Goal: Navigation & Orientation: Find specific page/section

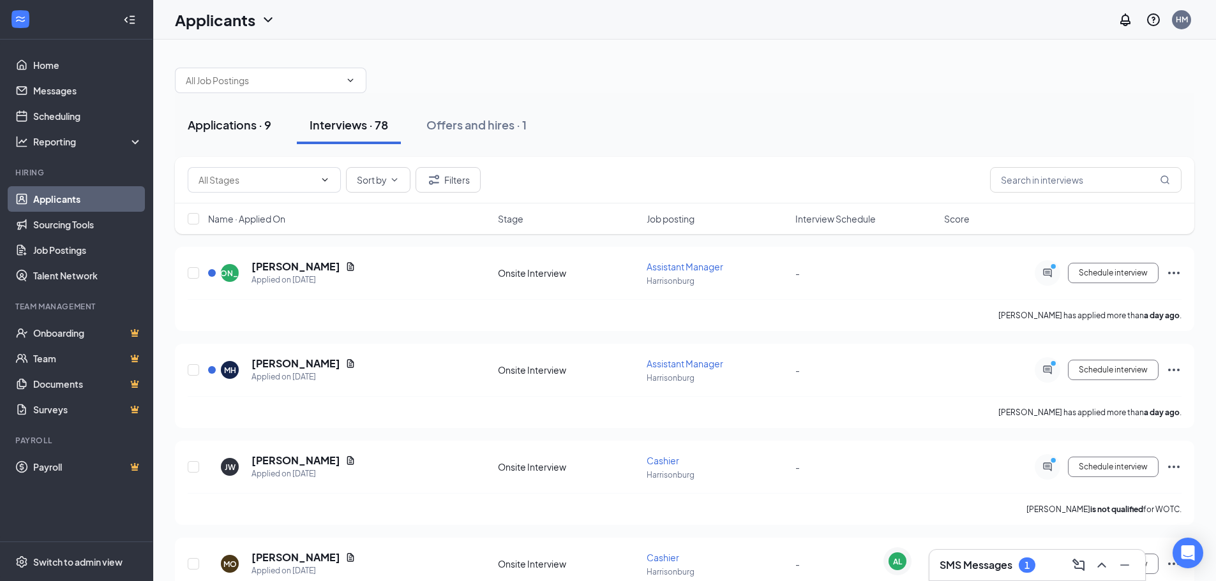
click at [264, 129] on div "Applications · 9" at bounding box center [230, 125] width 84 height 16
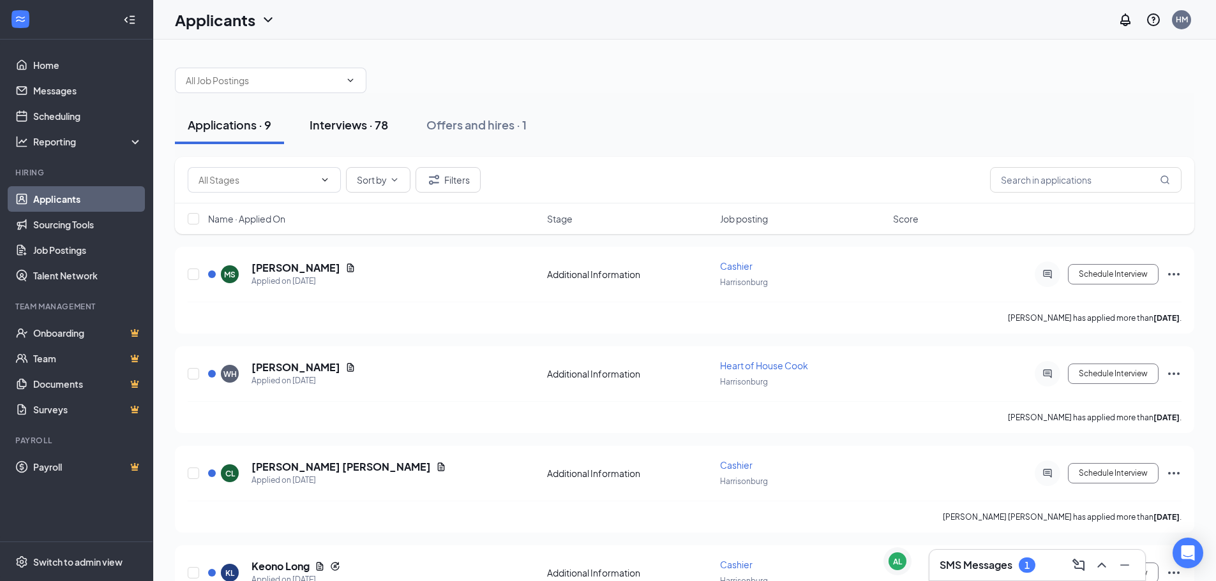
click at [358, 116] on button "Interviews · 78" at bounding box center [349, 125] width 104 height 38
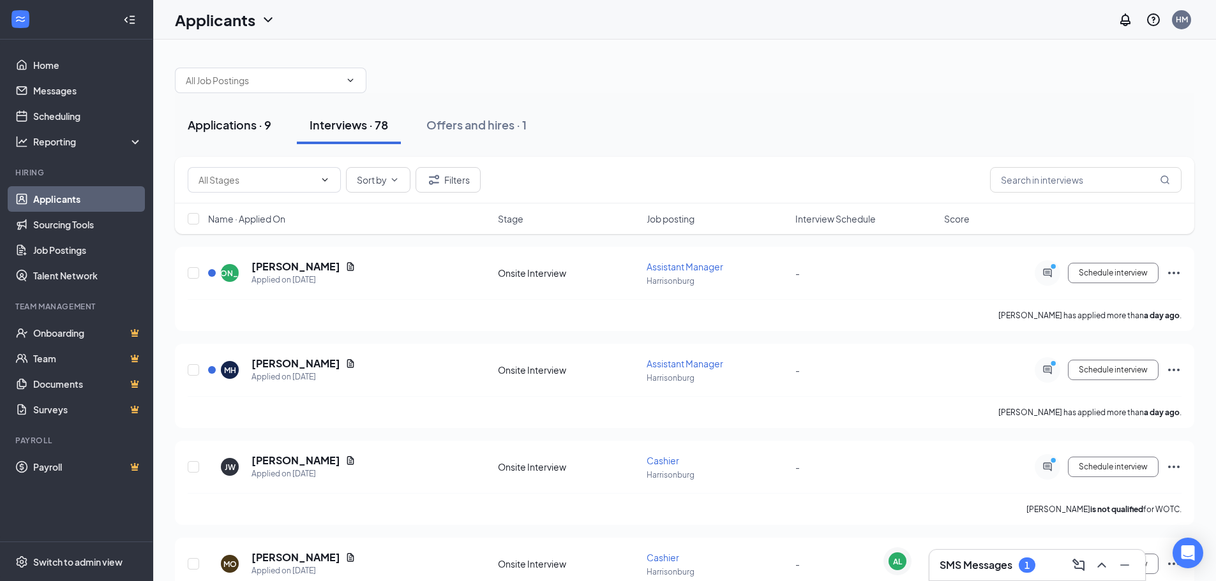
click at [237, 131] on div "Applications · 9" at bounding box center [230, 125] width 84 height 16
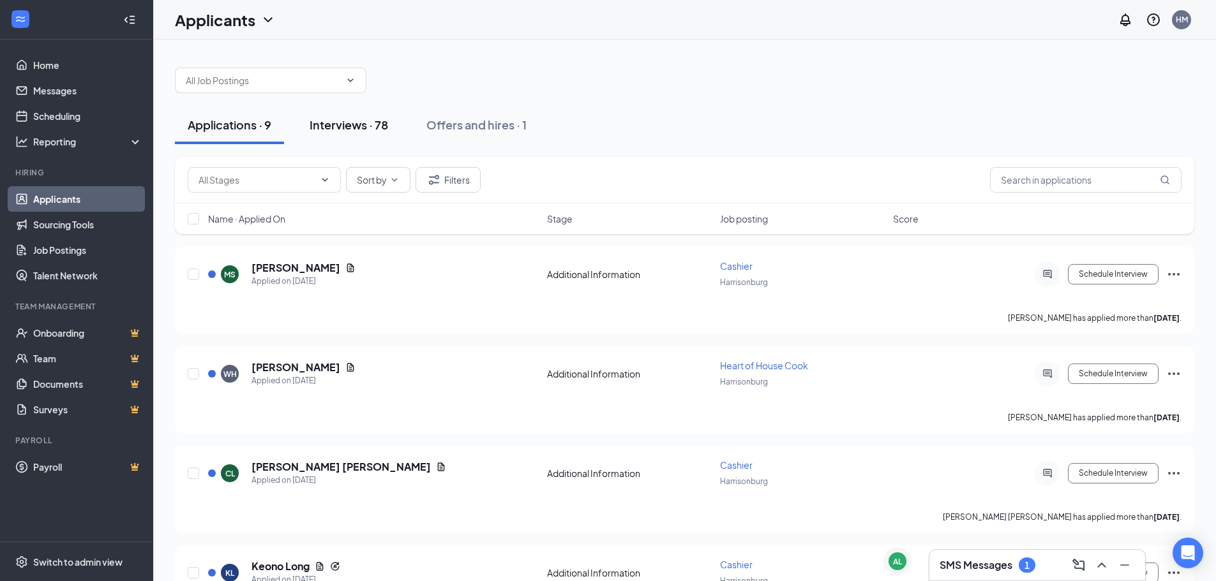
click at [334, 126] on div "Interviews · 78" at bounding box center [349, 125] width 78 height 16
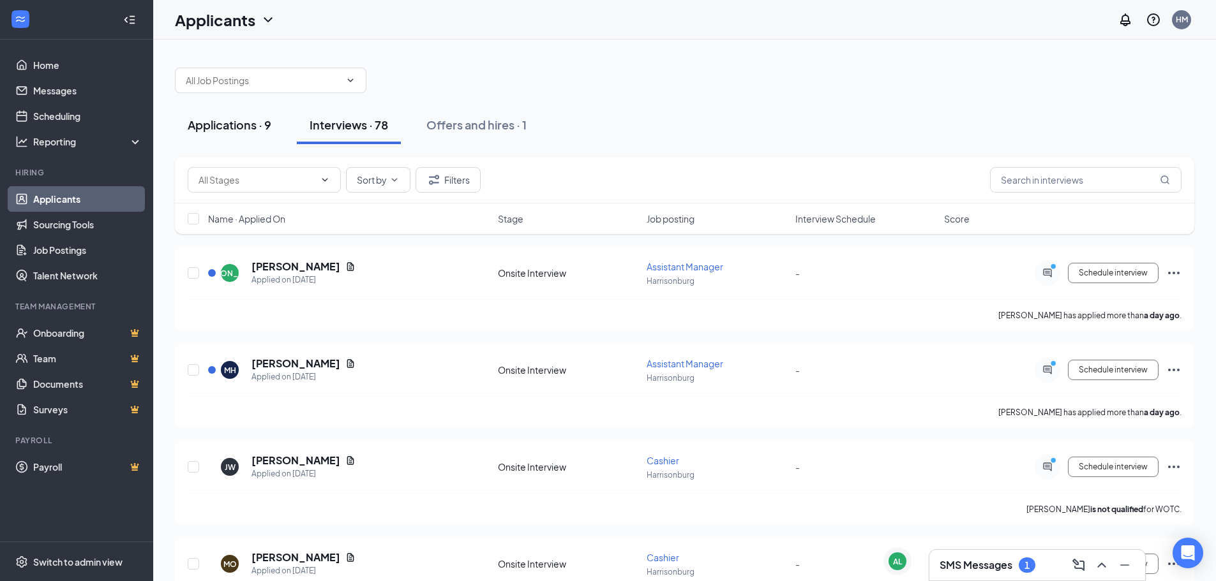
click at [231, 128] on div "Applications · 9" at bounding box center [230, 125] width 84 height 16
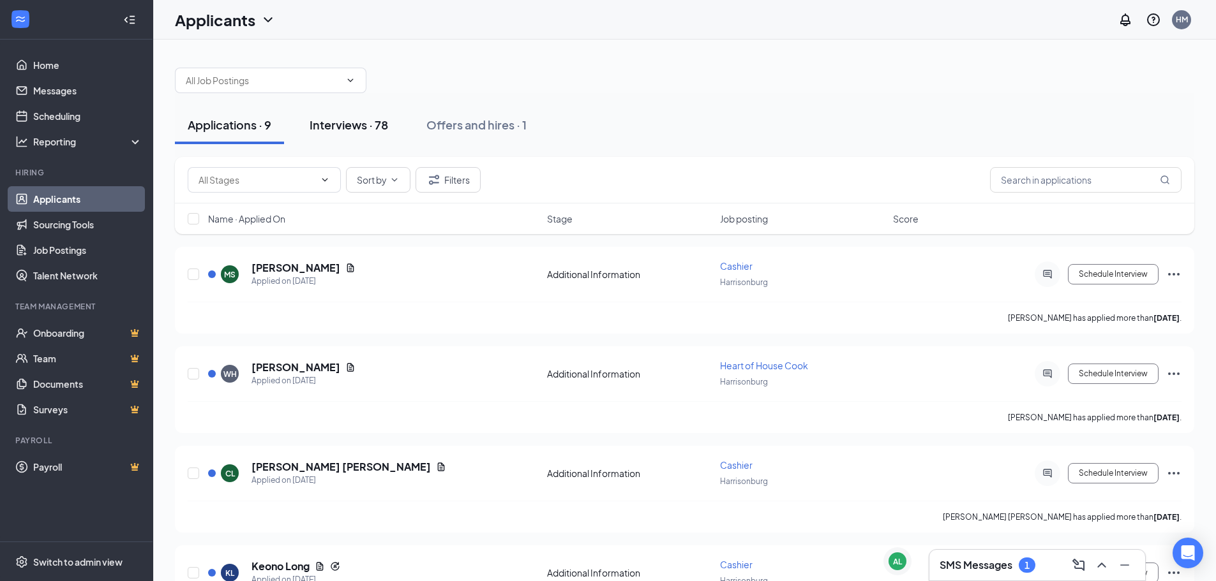
click at [347, 118] on div "Interviews · 78" at bounding box center [349, 125] width 78 height 16
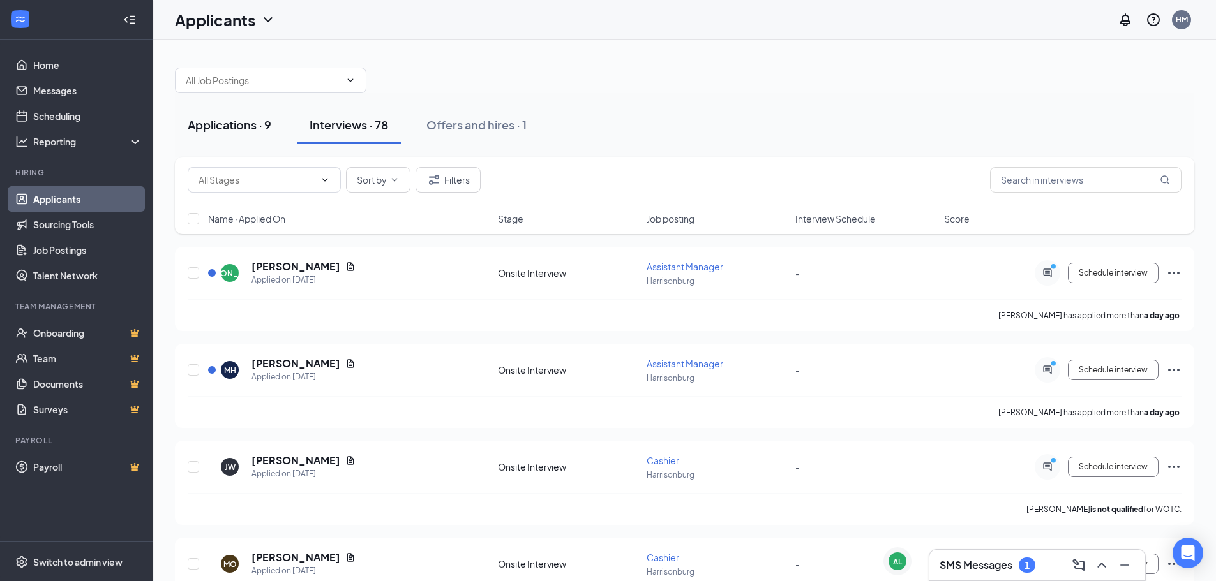
click at [231, 124] on div "Applications · 9" at bounding box center [230, 125] width 84 height 16
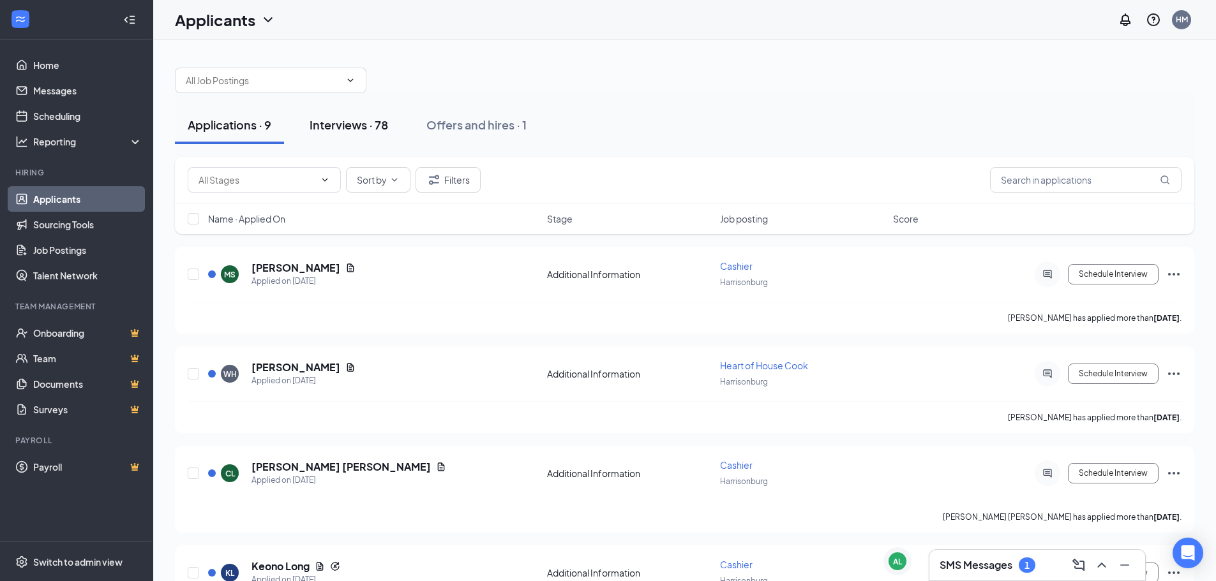
click at [361, 126] on div "Interviews · 78" at bounding box center [349, 125] width 78 height 16
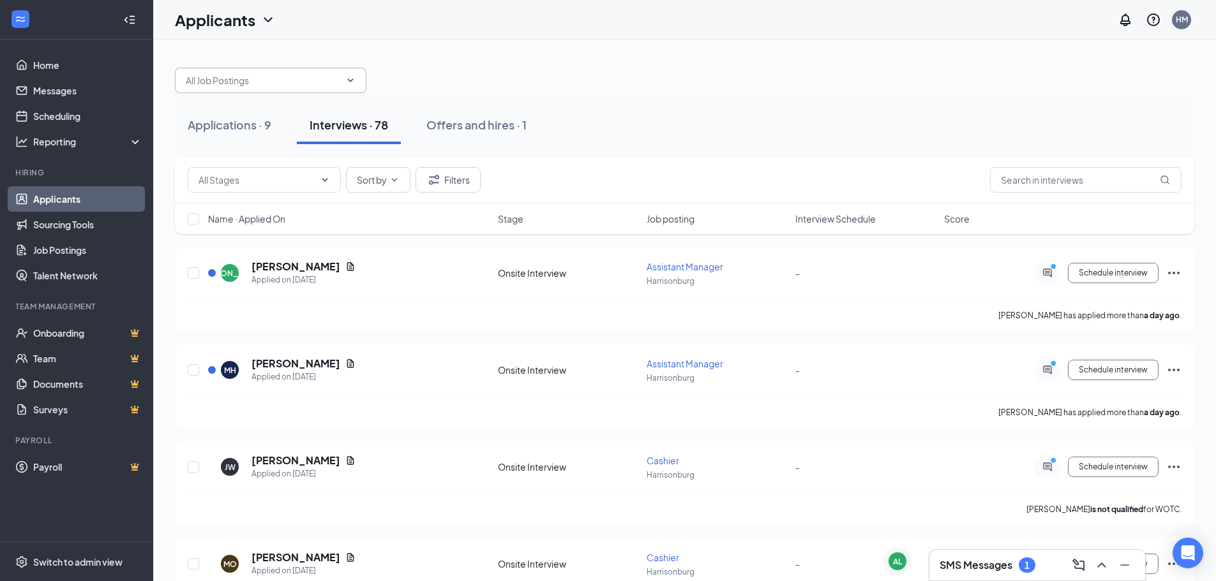
click at [242, 80] on input "text" at bounding box center [263, 80] width 154 height 14
click at [319, 64] on div "Dishwasher ([GEOGRAPHIC_DATA]) Assistant Manager ([GEOGRAPHIC_DATA]) Cashier ([…" at bounding box center [684, 74] width 1019 height 38
click at [435, 39] on div "Applicants HM" at bounding box center [684, 20] width 1063 height 40
